Goal: Task Accomplishment & Management: Manage account settings

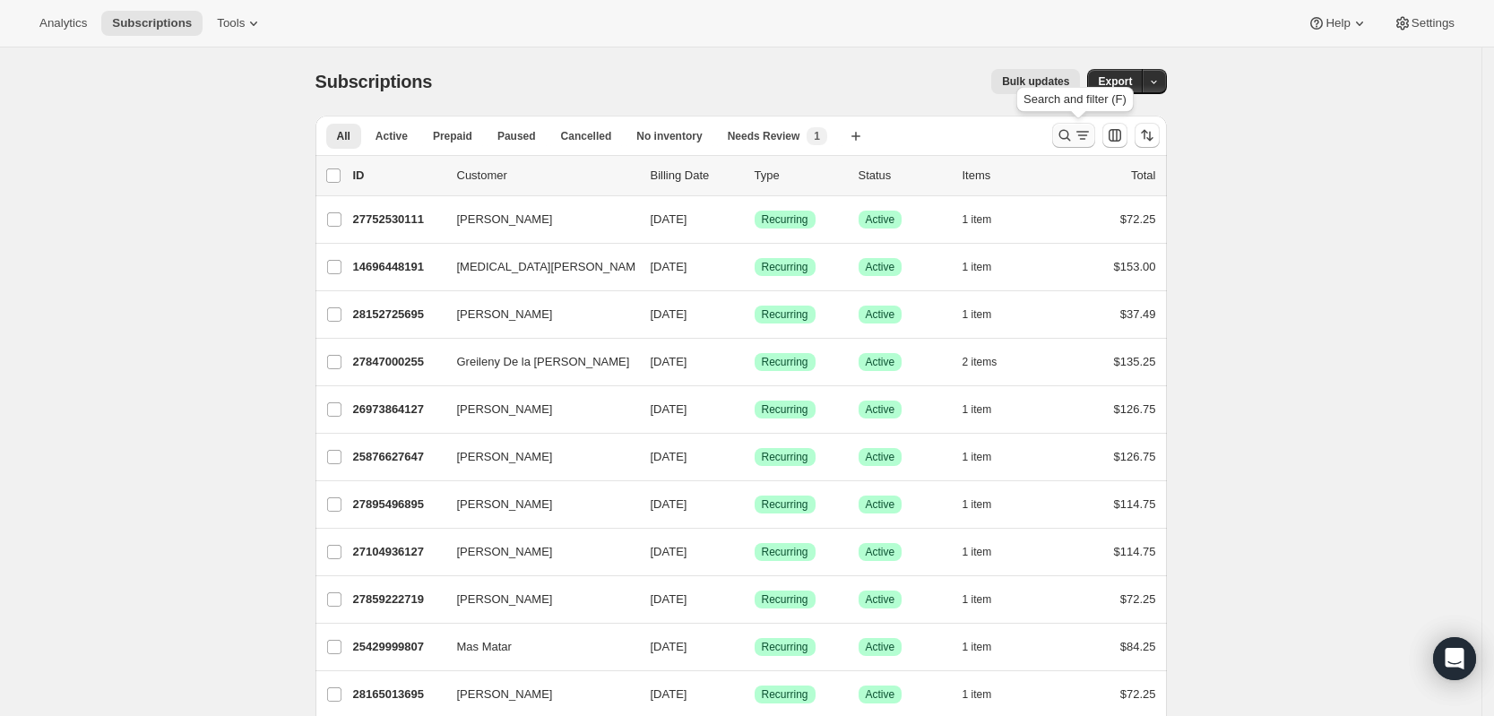
click at [1072, 134] on icon "Search and filter results" at bounding box center [1065, 135] width 18 height 18
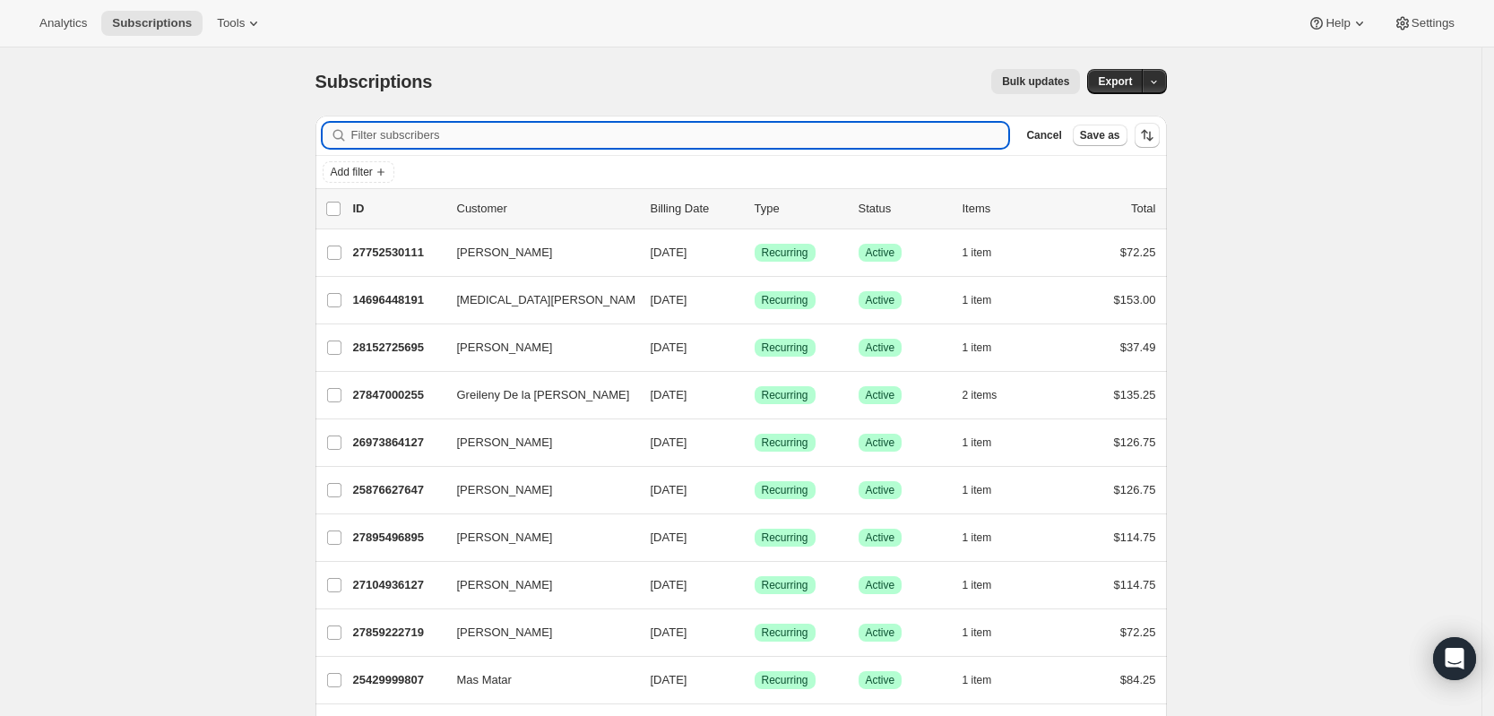
click at [773, 134] on input "Filter subscribers" at bounding box center [680, 135] width 658 height 25
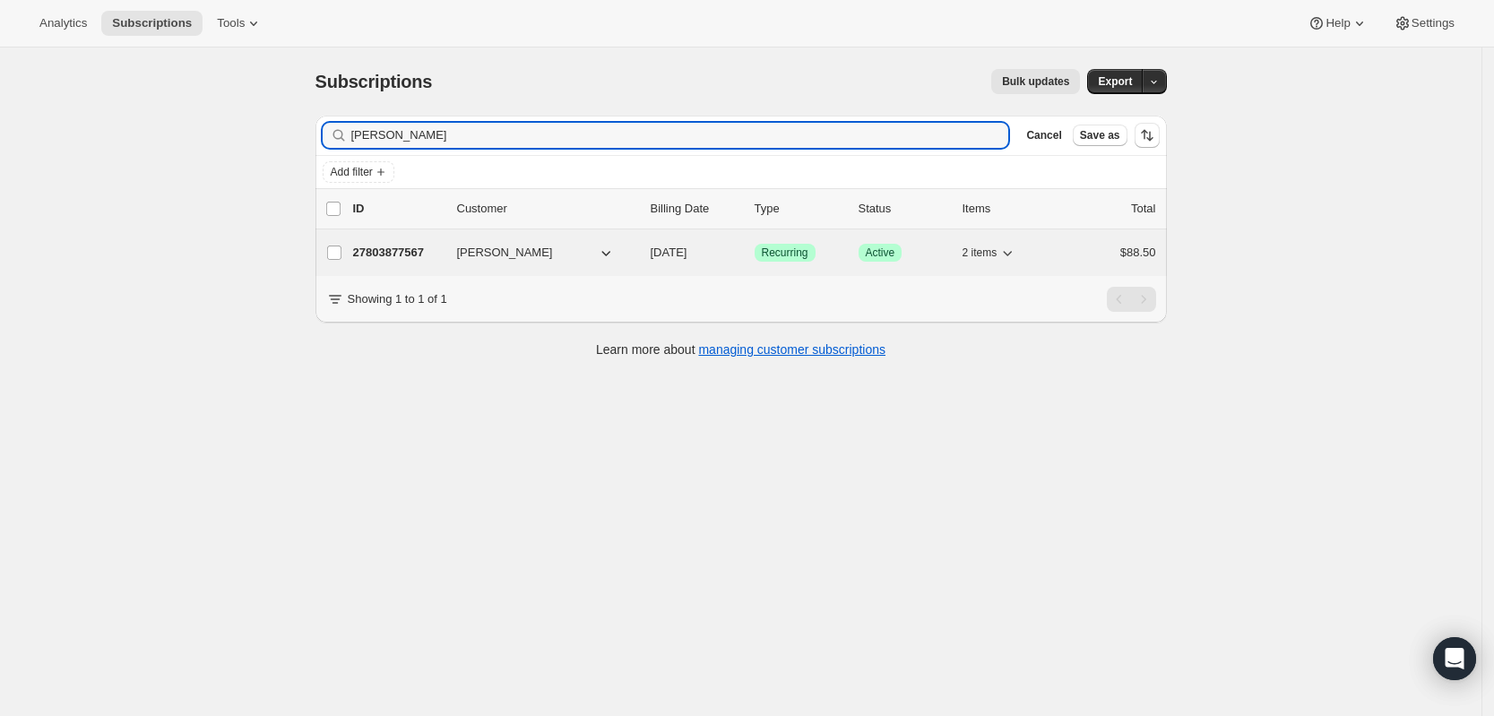
type input "[PERSON_NAME]"
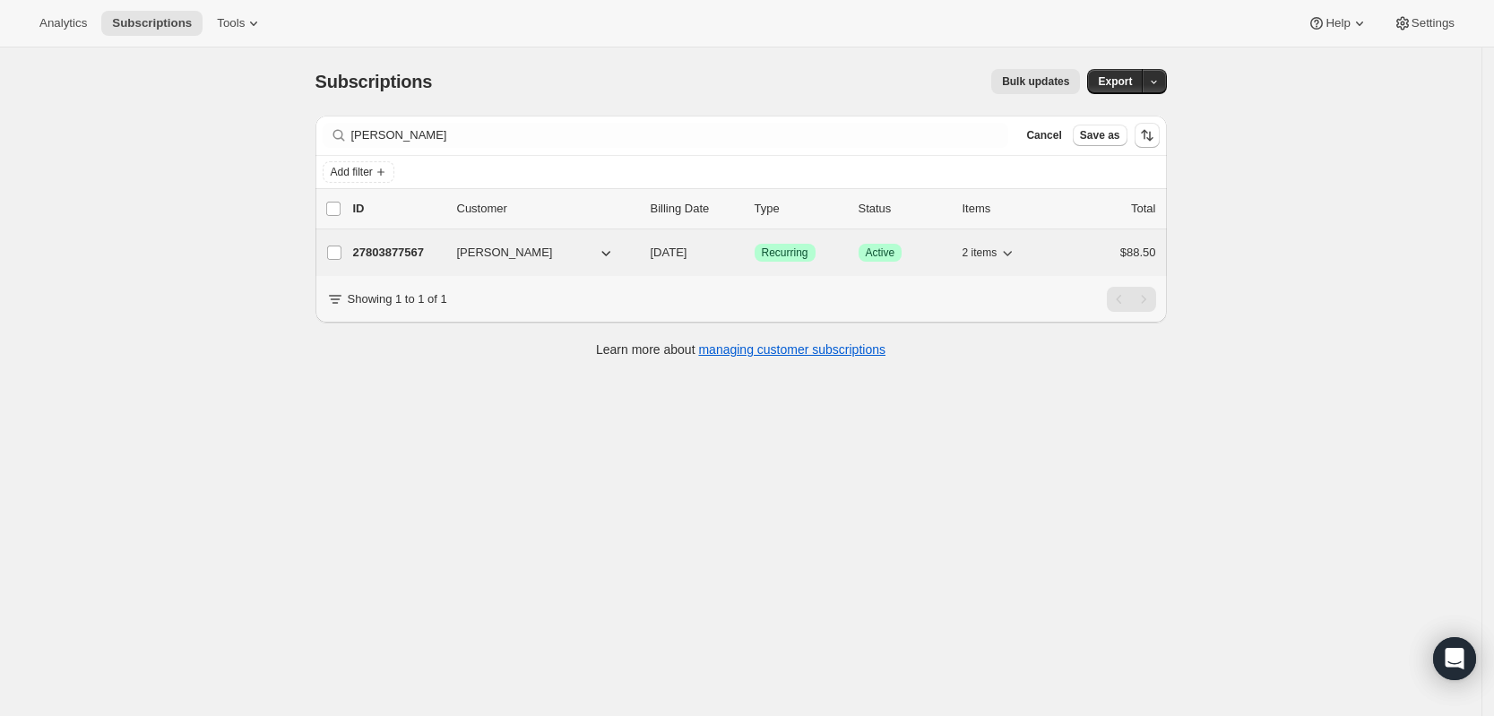
click at [415, 245] on p "27803877567" at bounding box center [398, 253] width 90 height 18
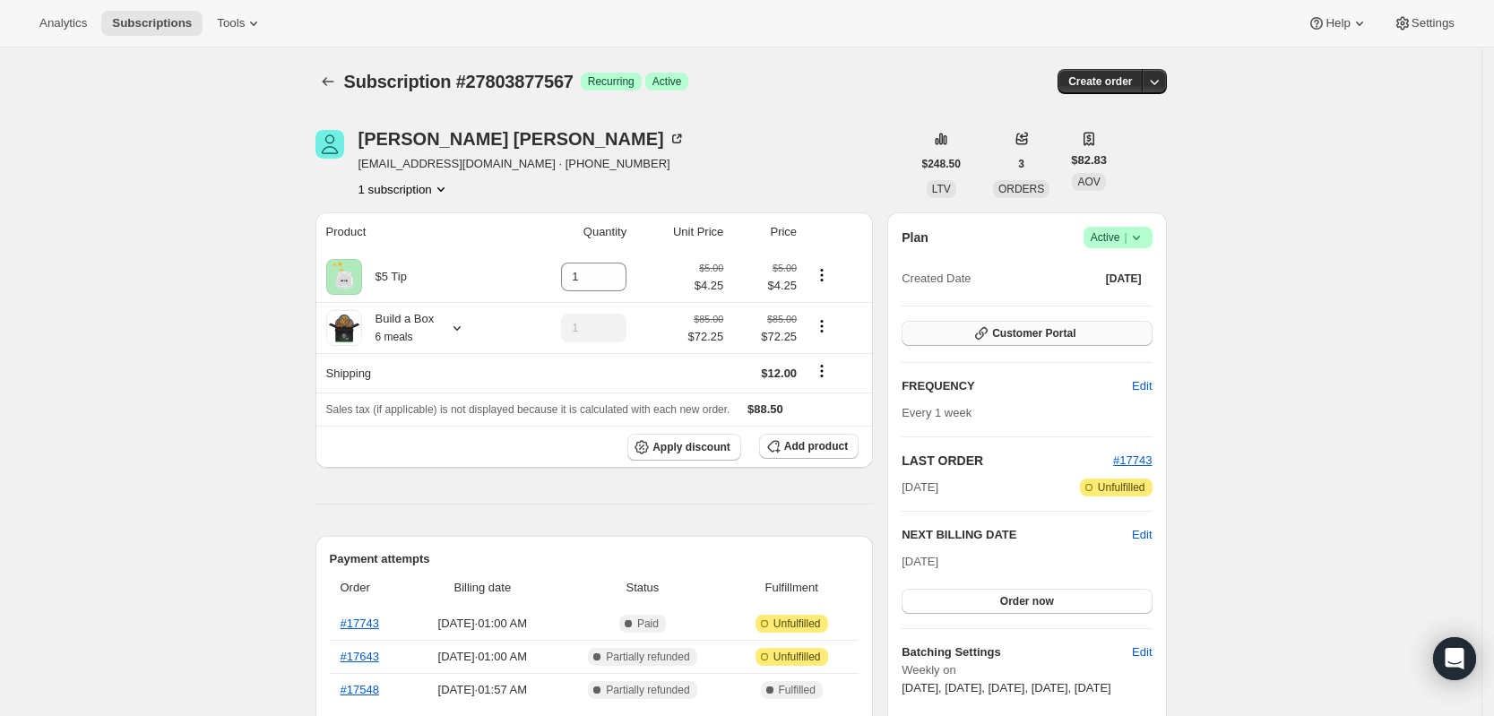
click at [1078, 341] on button "Customer Portal" at bounding box center [1026, 333] width 250 height 25
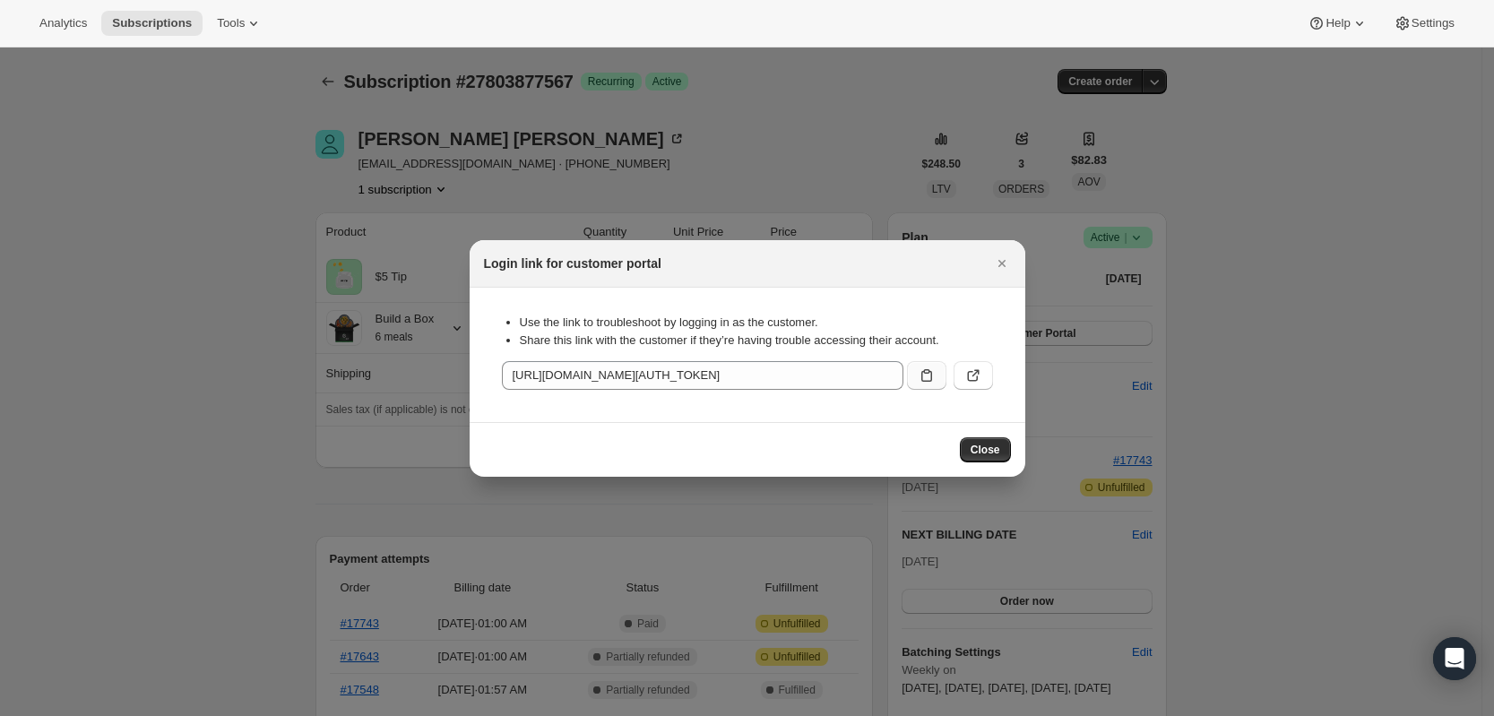
click at [929, 365] on button ":rce:" at bounding box center [926, 375] width 39 height 29
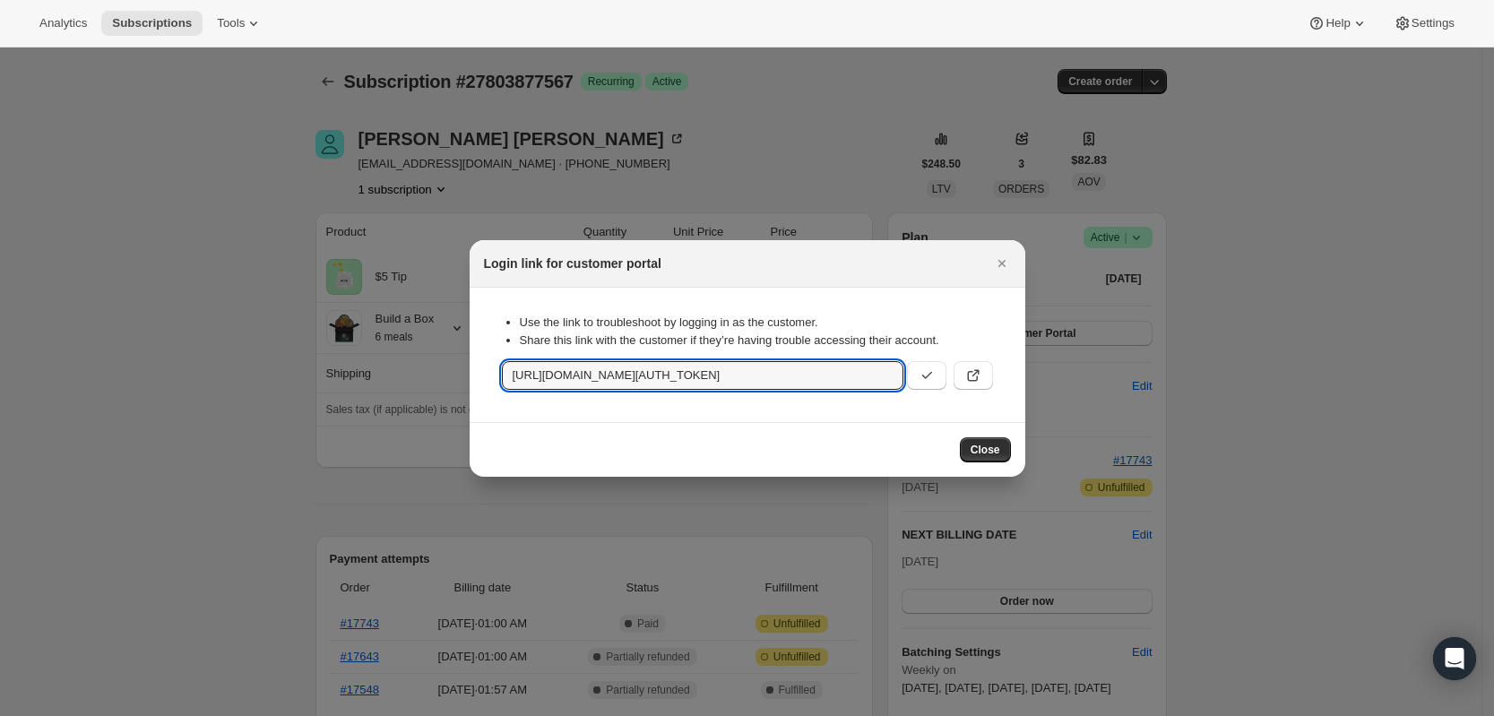
click at [547, 151] on div at bounding box center [747, 358] width 1494 height 716
